Goal: Obtain resource: Download file/media

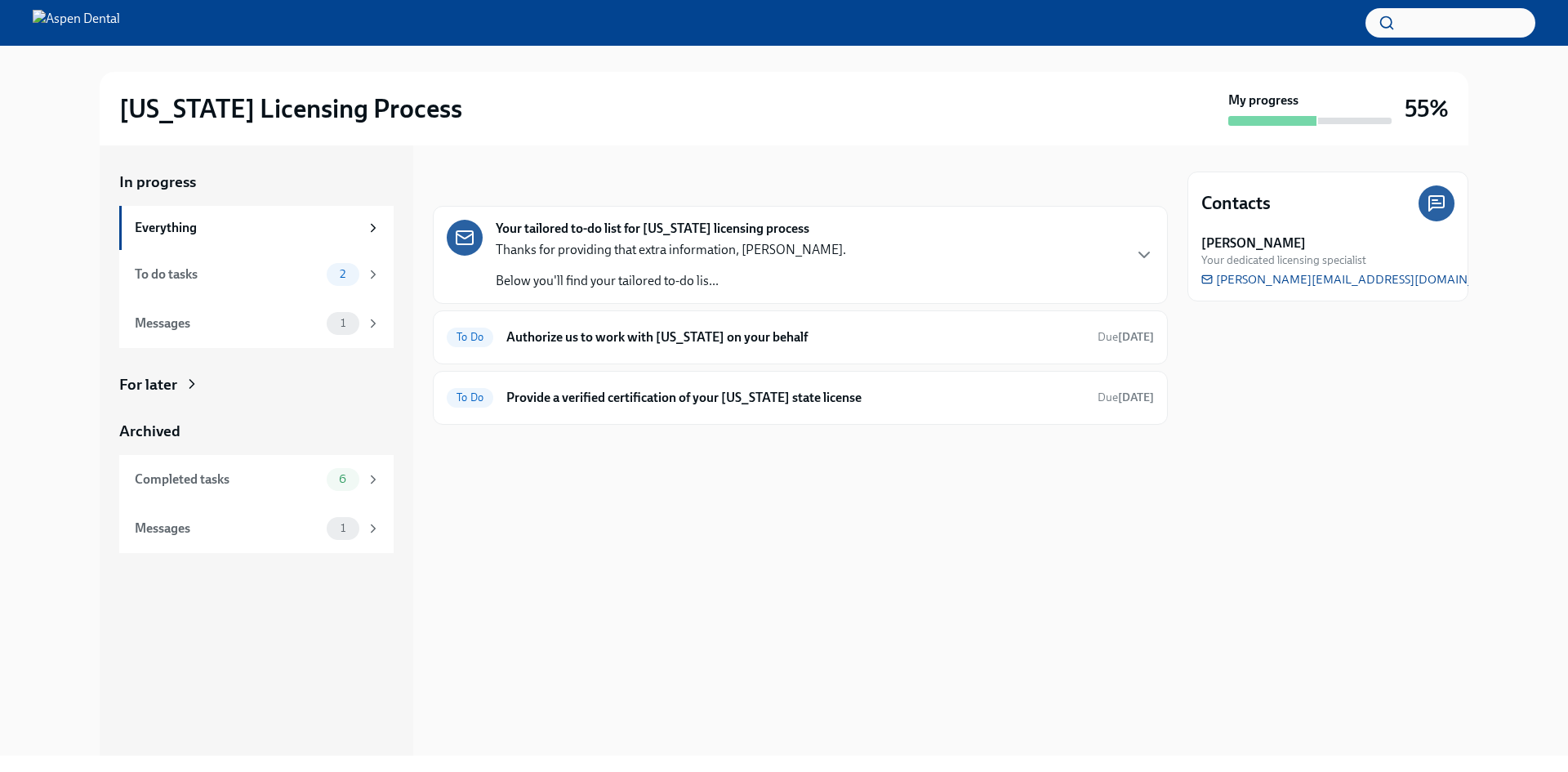
click at [568, 333] on h6 "Authorize us to work with [US_STATE] on your behalf" at bounding box center [795, 337] width 578 height 18
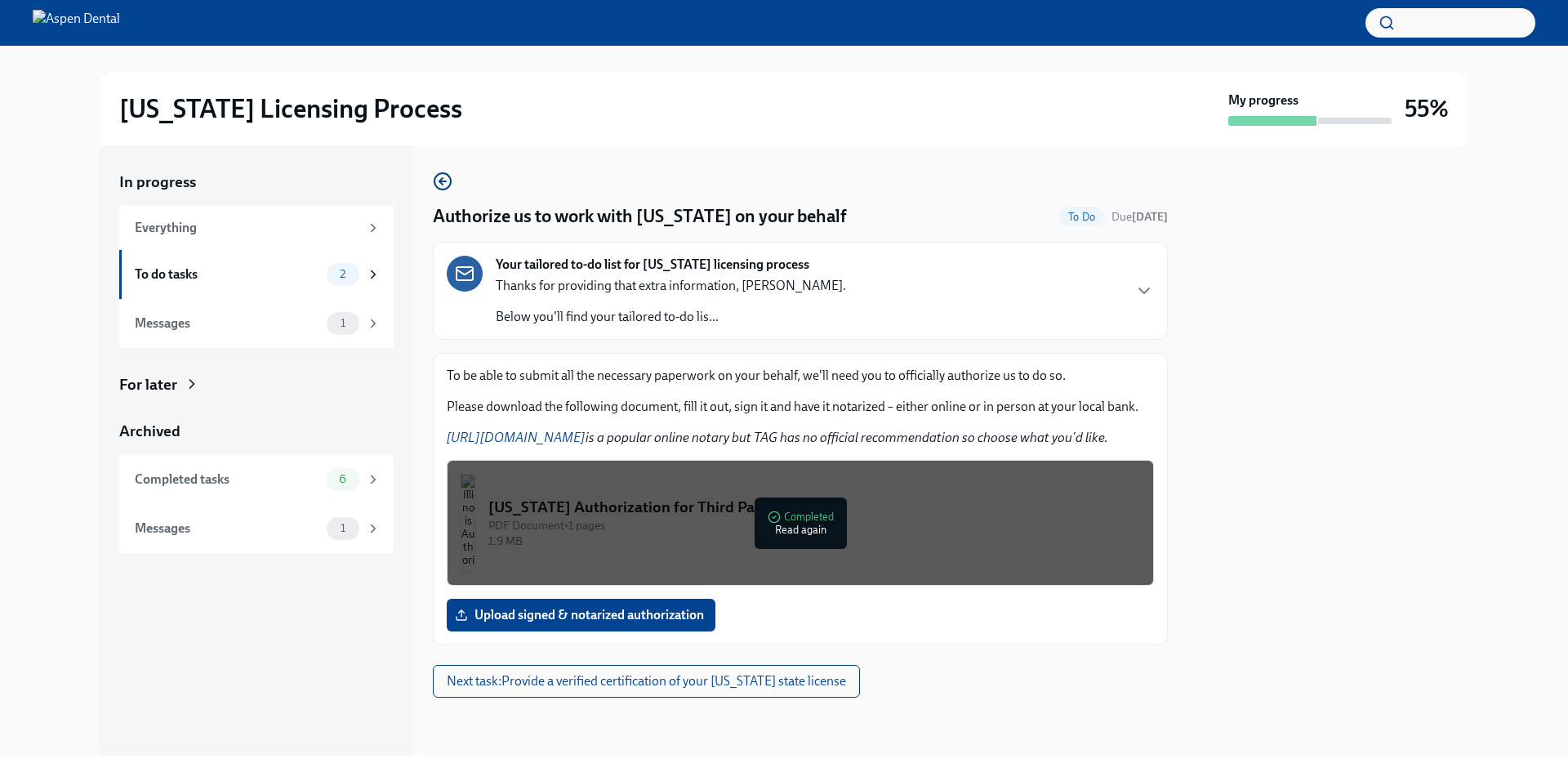
click at [797, 511] on div "[US_STATE] Authorization for Third Party Contact" at bounding box center [814, 508] width 651 height 21
click at [832, 526] on div "PDF Document • 1 pages" at bounding box center [814, 526] width 651 height 16
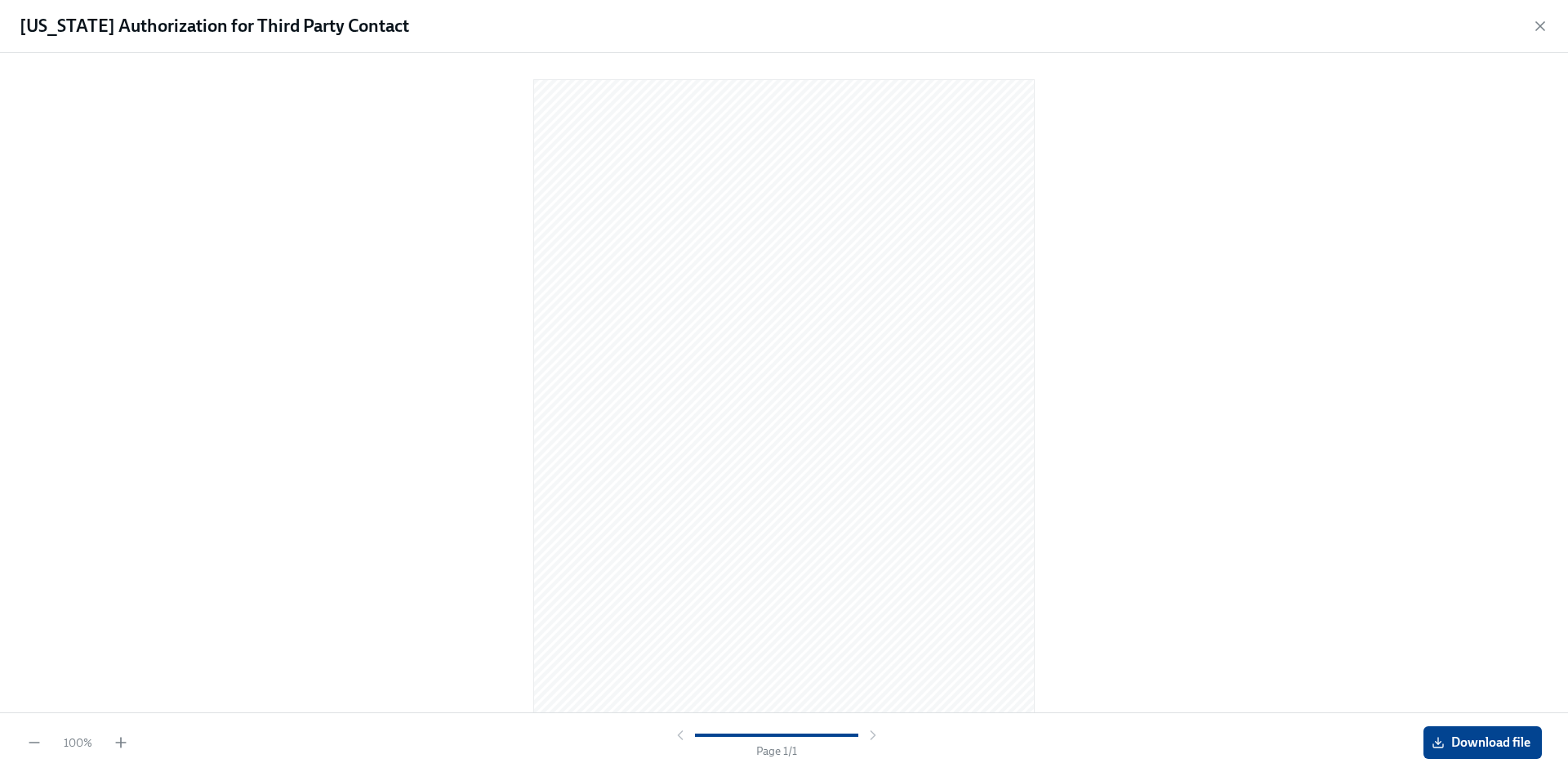
scroll to position [16, 0]
click at [1465, 739] on span "Download file" at bounding box center [1482, 742] width 95 height 17
click at [1535, 29] on icon "button" at bounding box center [1540, 25] width 17 height 17
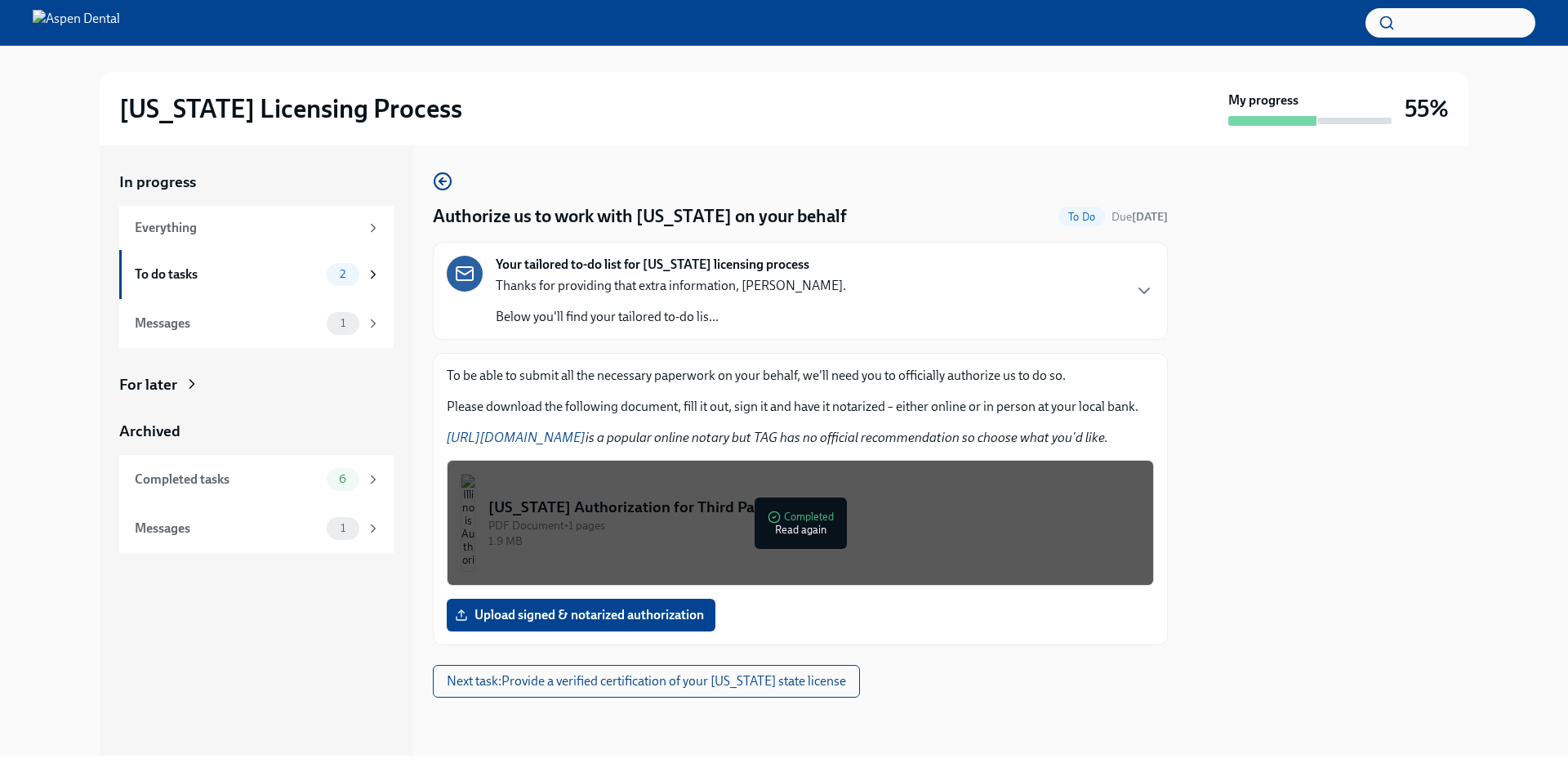
click at [309, 284] on div "To do tasks 2" at bounding box center [258, 275] width 246 height 23
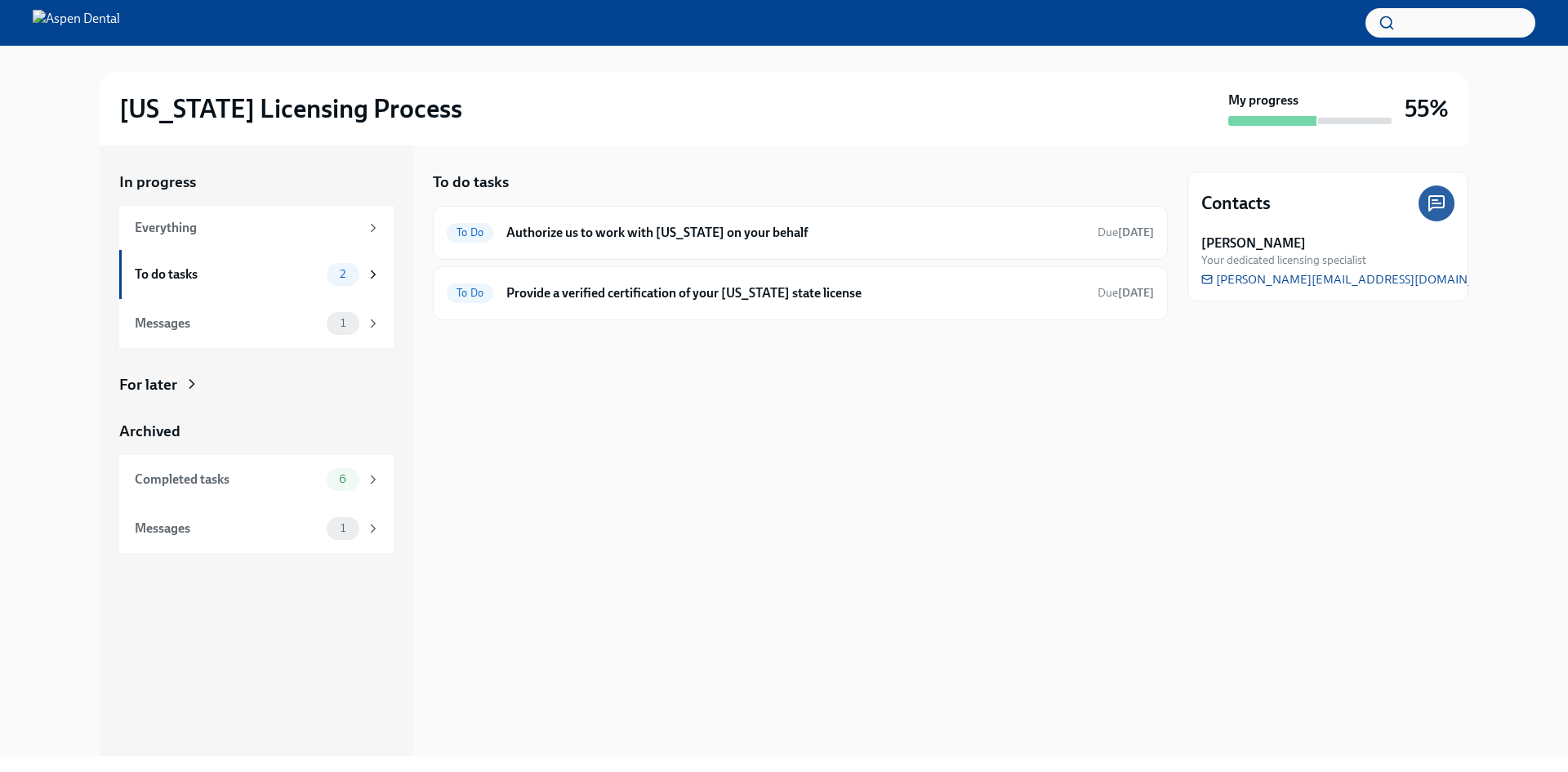
click at [634, 294] on h6 "Provide a verified certification of your [US_STATE] state license" at bounding box center [795, 293] width 578 height 18
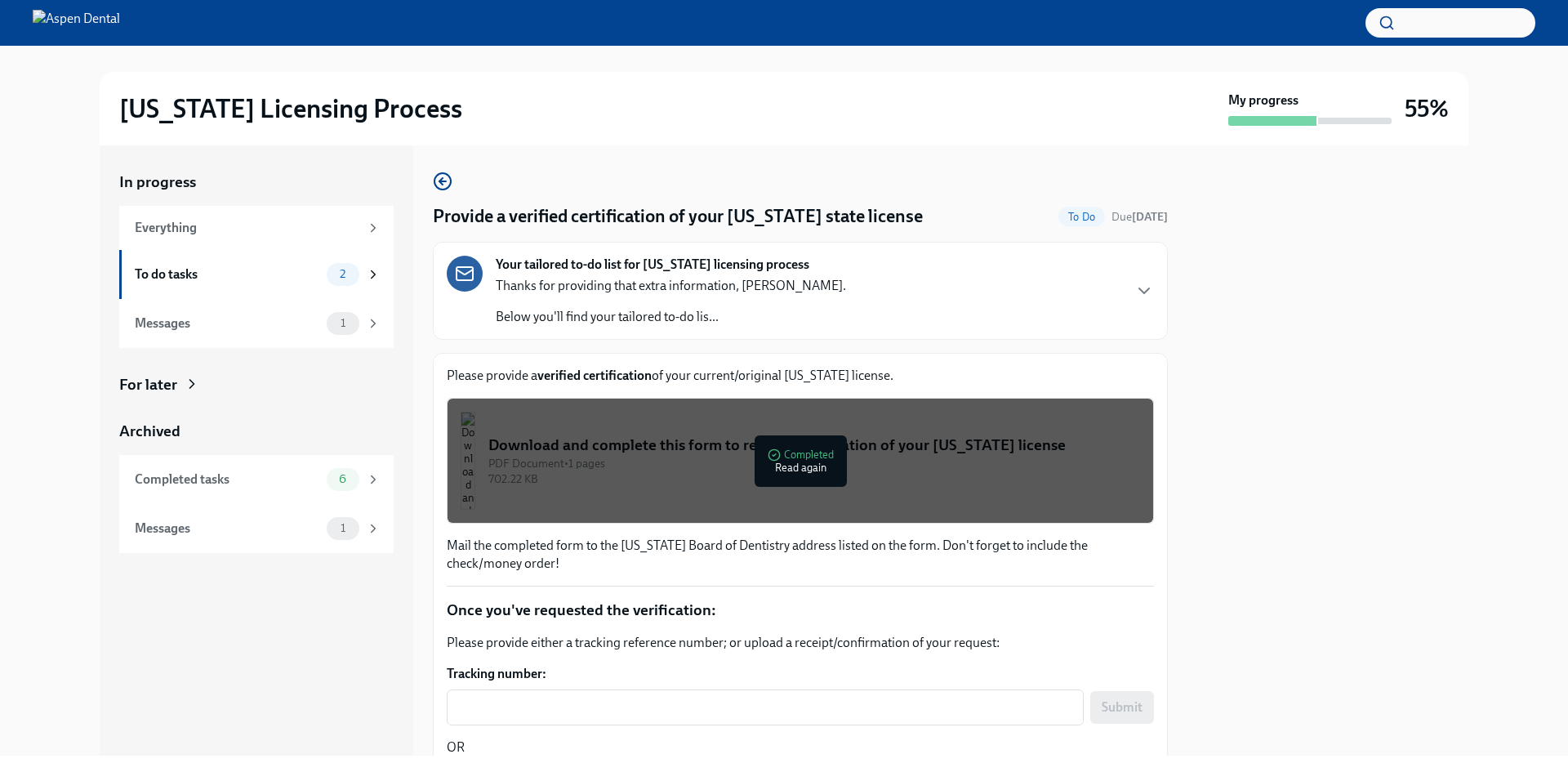
click at [862, 452] on div "Download and complete this form to request verification of your [US_STATE] lice…" at bounding box center [814, 445] width 651 height 21
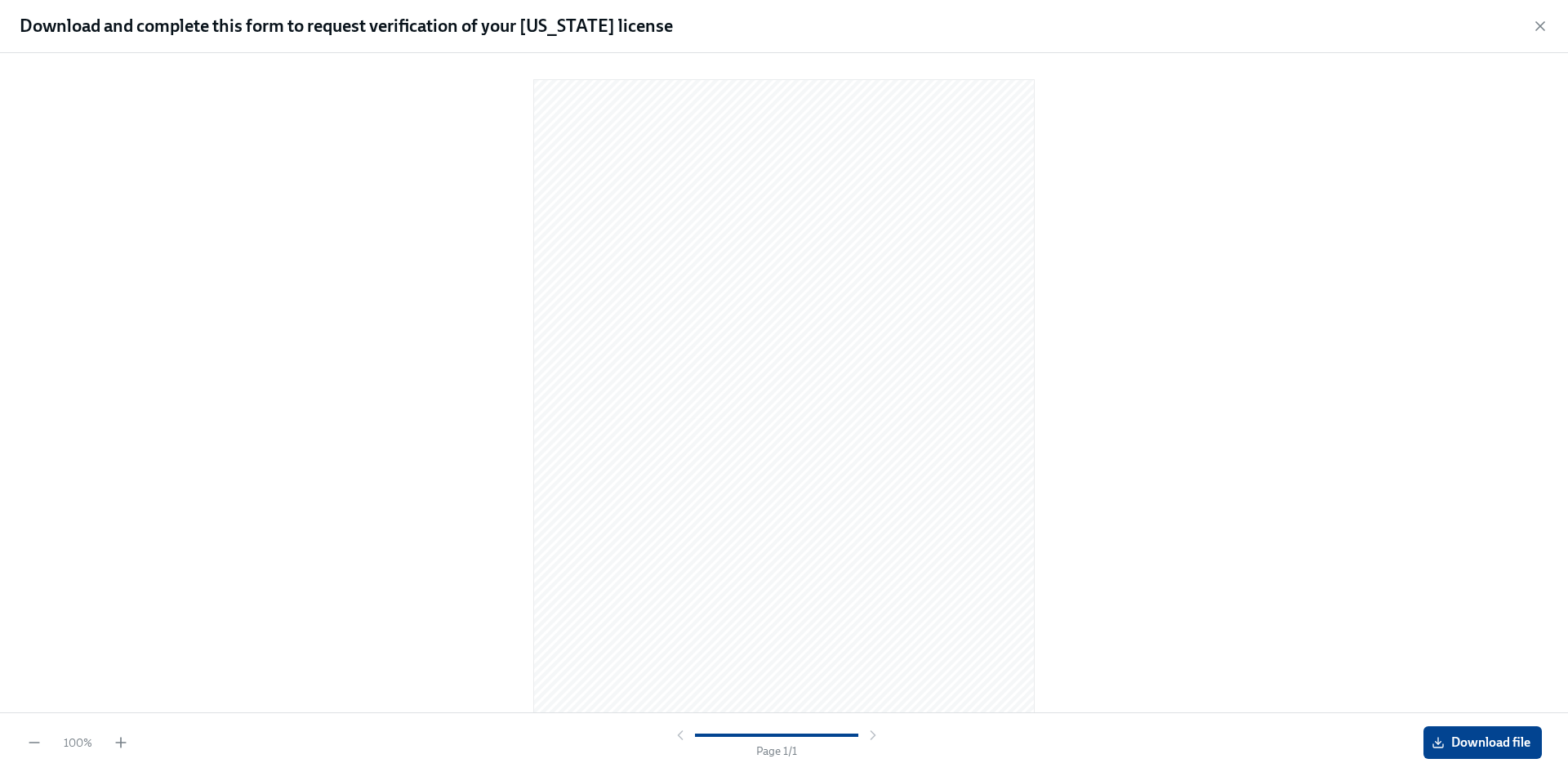
click at [1491, 749] on span "Download file" at bounding box center [1482, 742] width 95 height 17
